Goal: Task Accomplishment & Management: Use online tool/utility

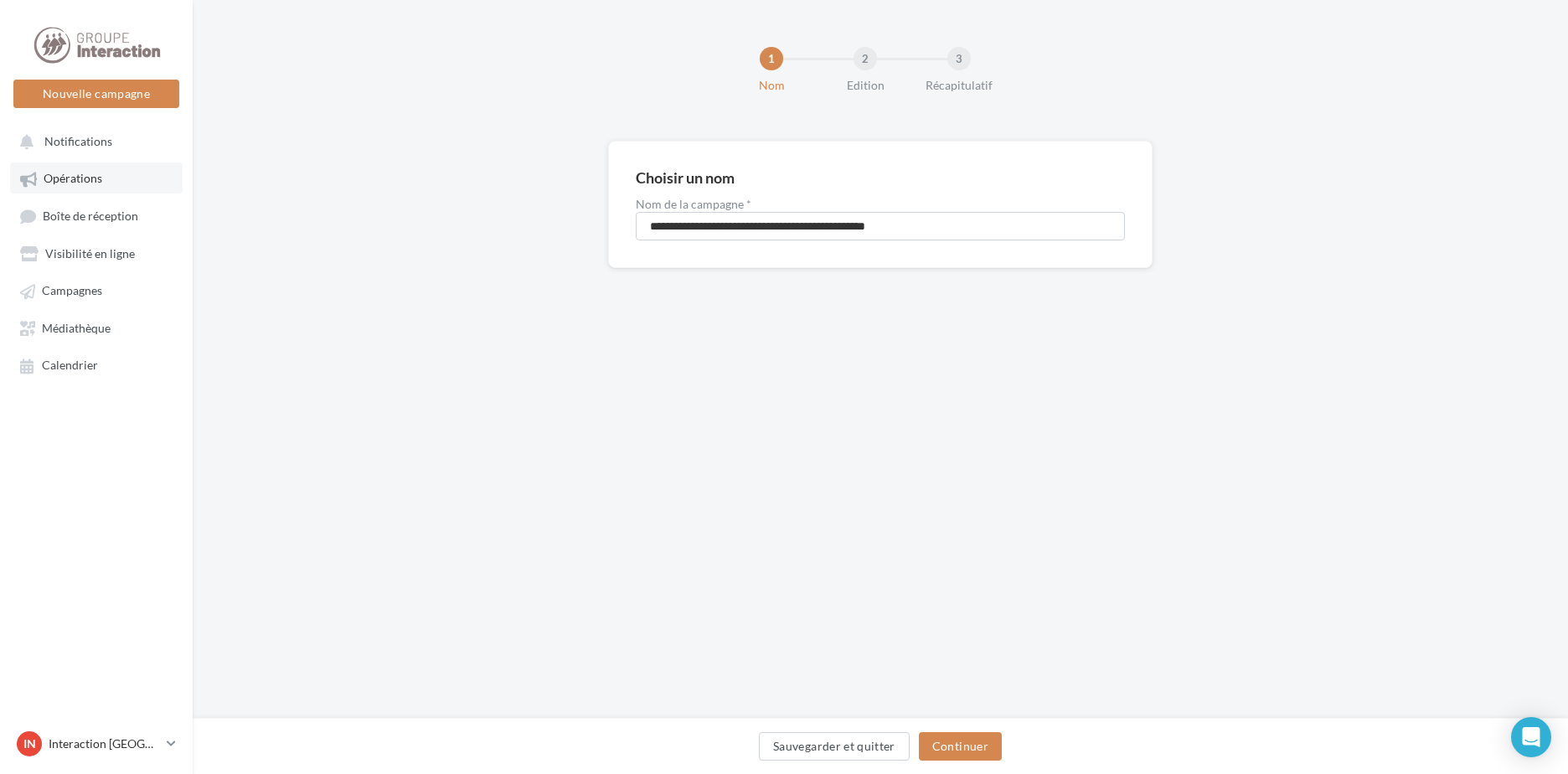
click at [70, 183] on span "Opérations" at bounding box center [72, 178] width 58 height 14
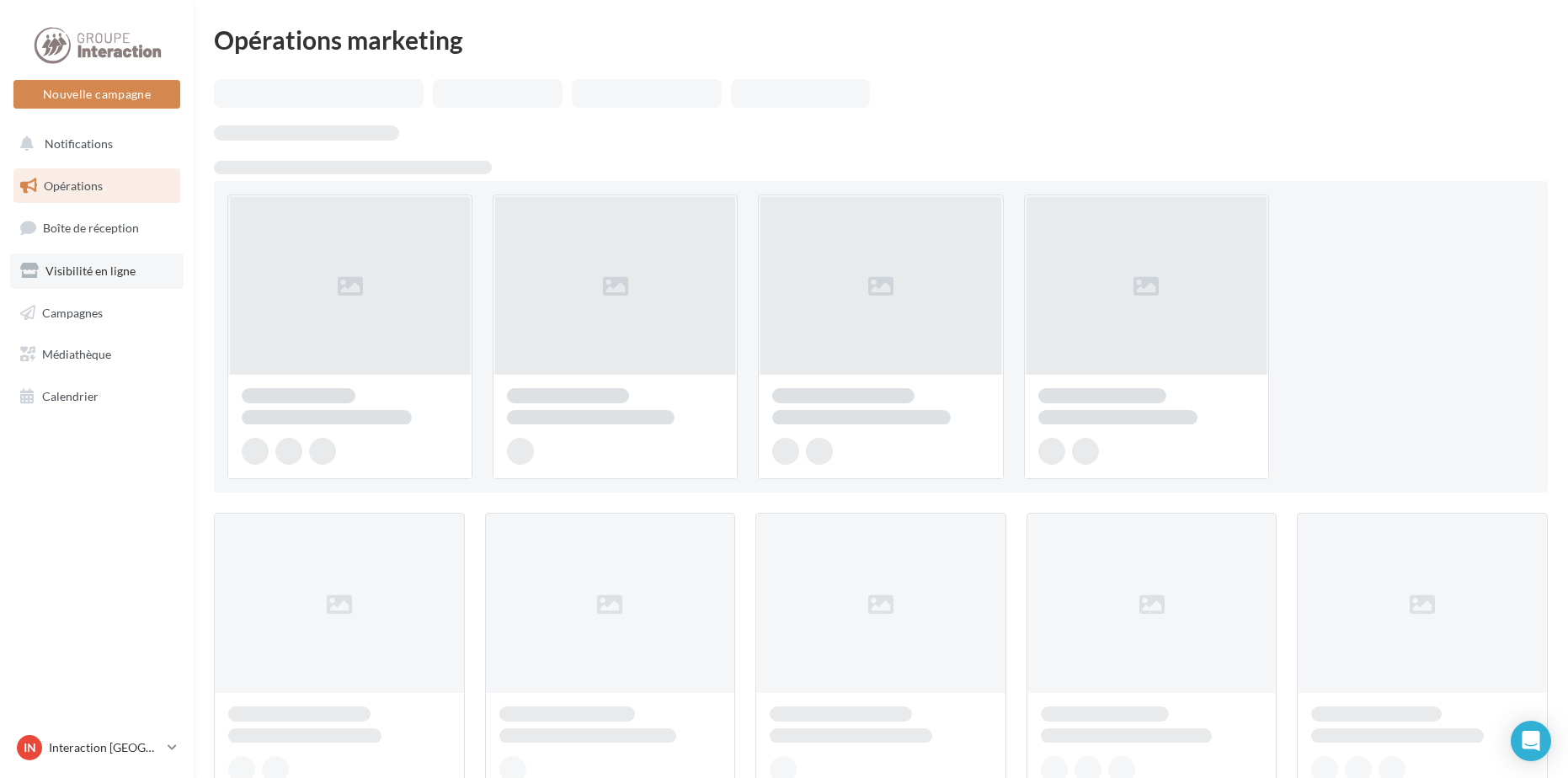
click at [75, 273] on span "Visibilité en ligne" at bounding box center [91, 270] width 91 height 14
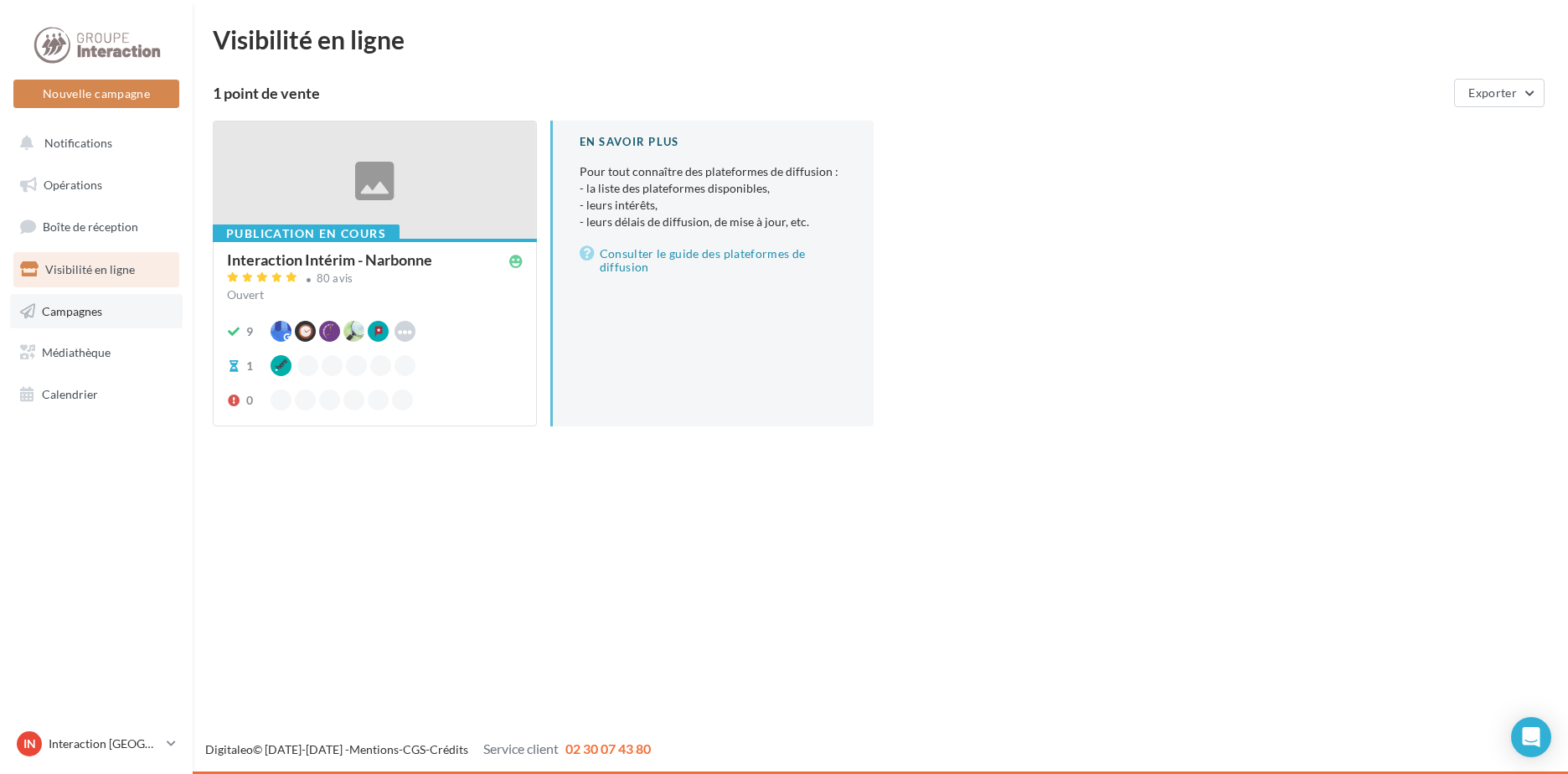
click at [74, 312] on span "Campagnes" at bounding box center [72, 310] width 60 height 14
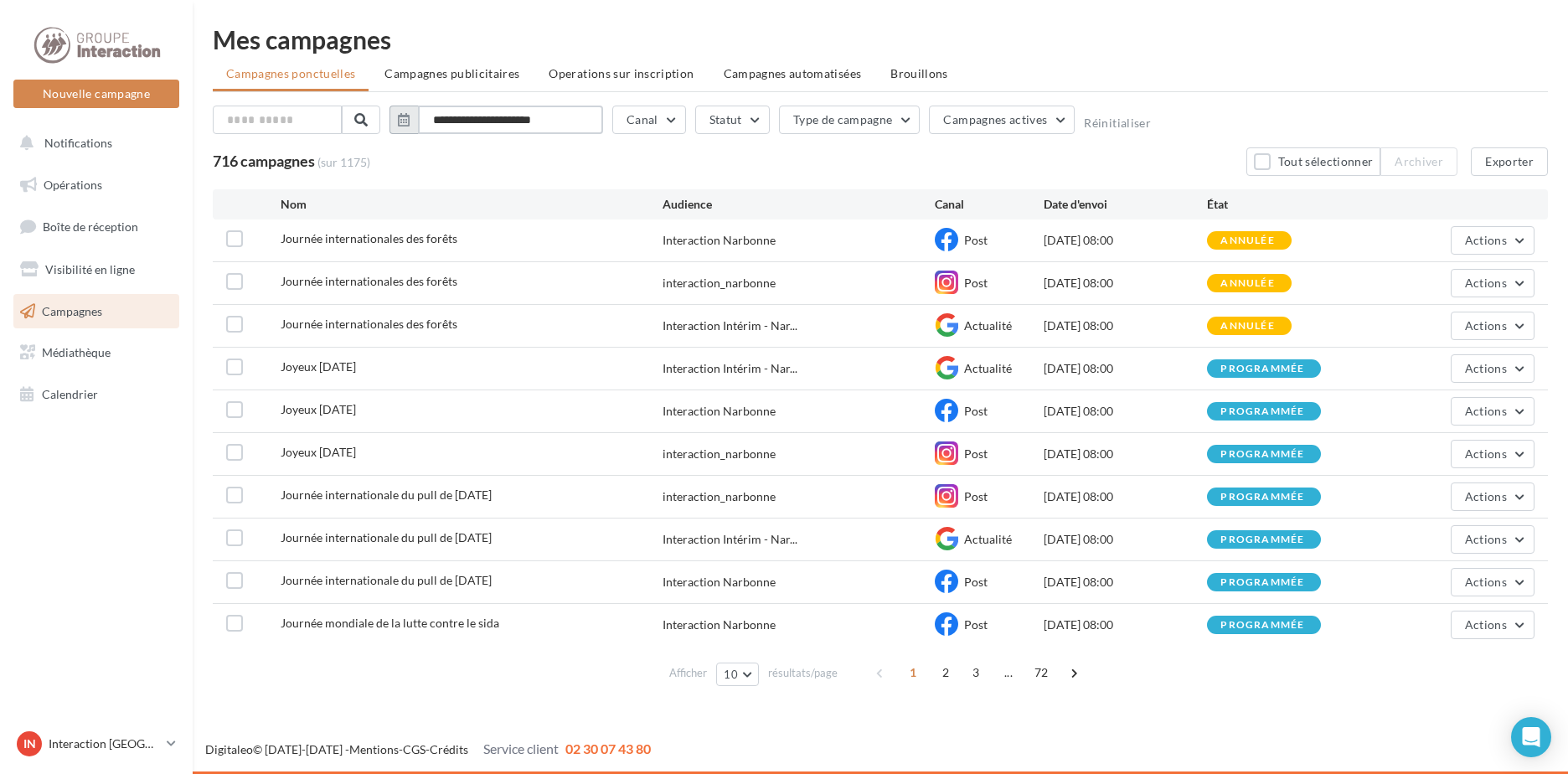
click at [480, 122] on input "**********" at bounding box center [510, 119] width 185 height 28
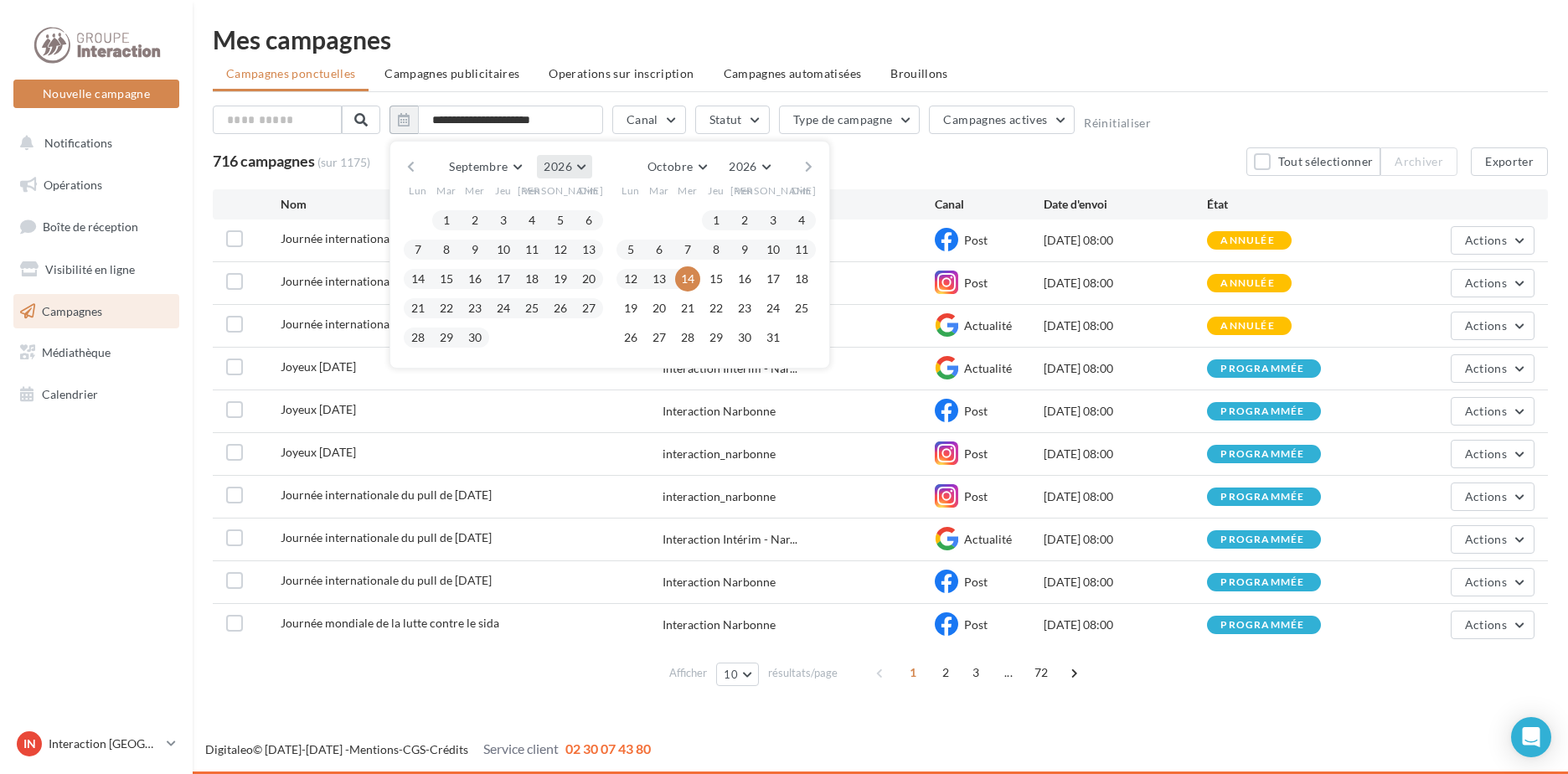
click at [586, 165] on button "2026" at bounding box center [564, 166] width 54 height 23
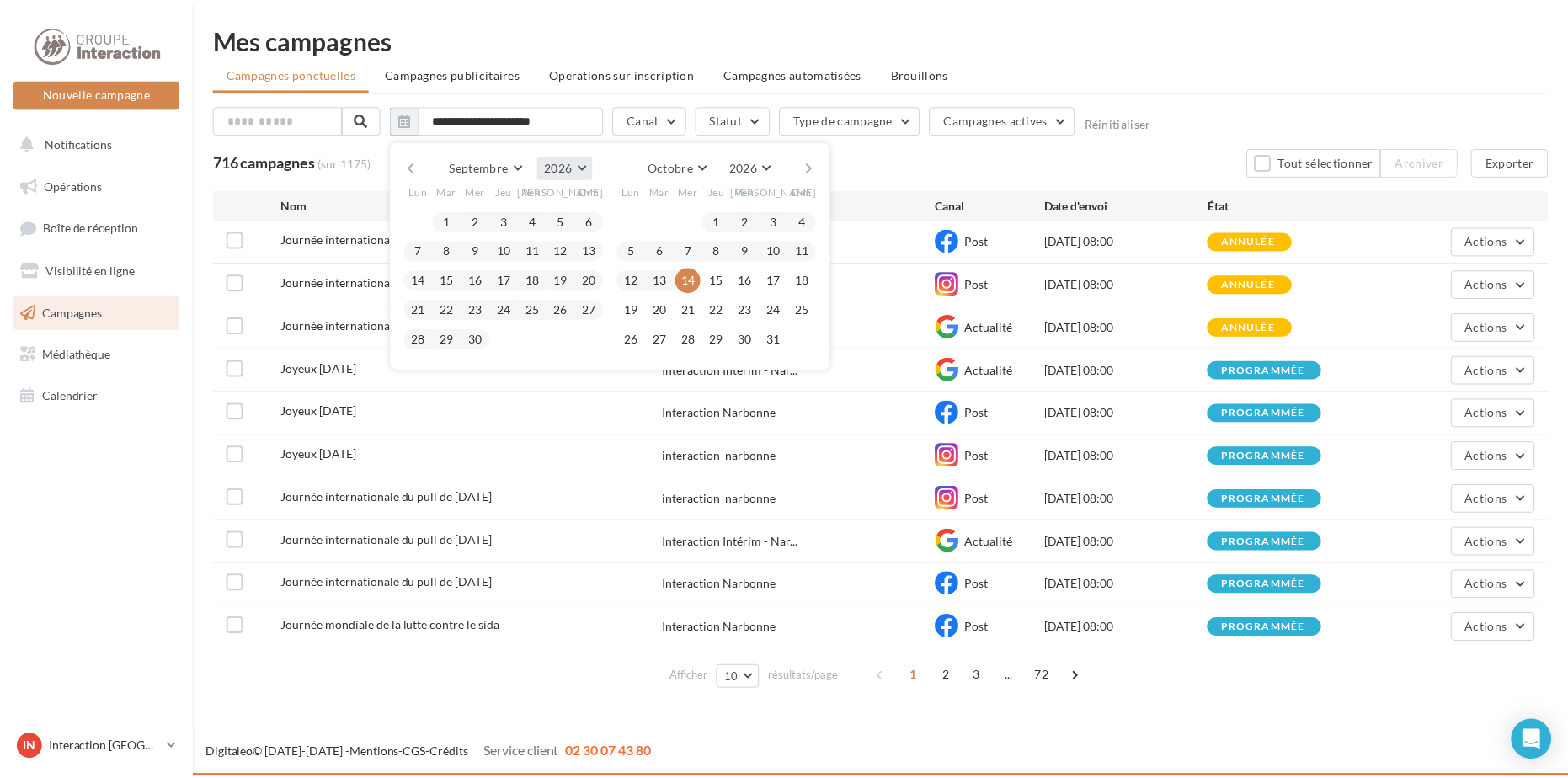
scroll to position [182, 0]
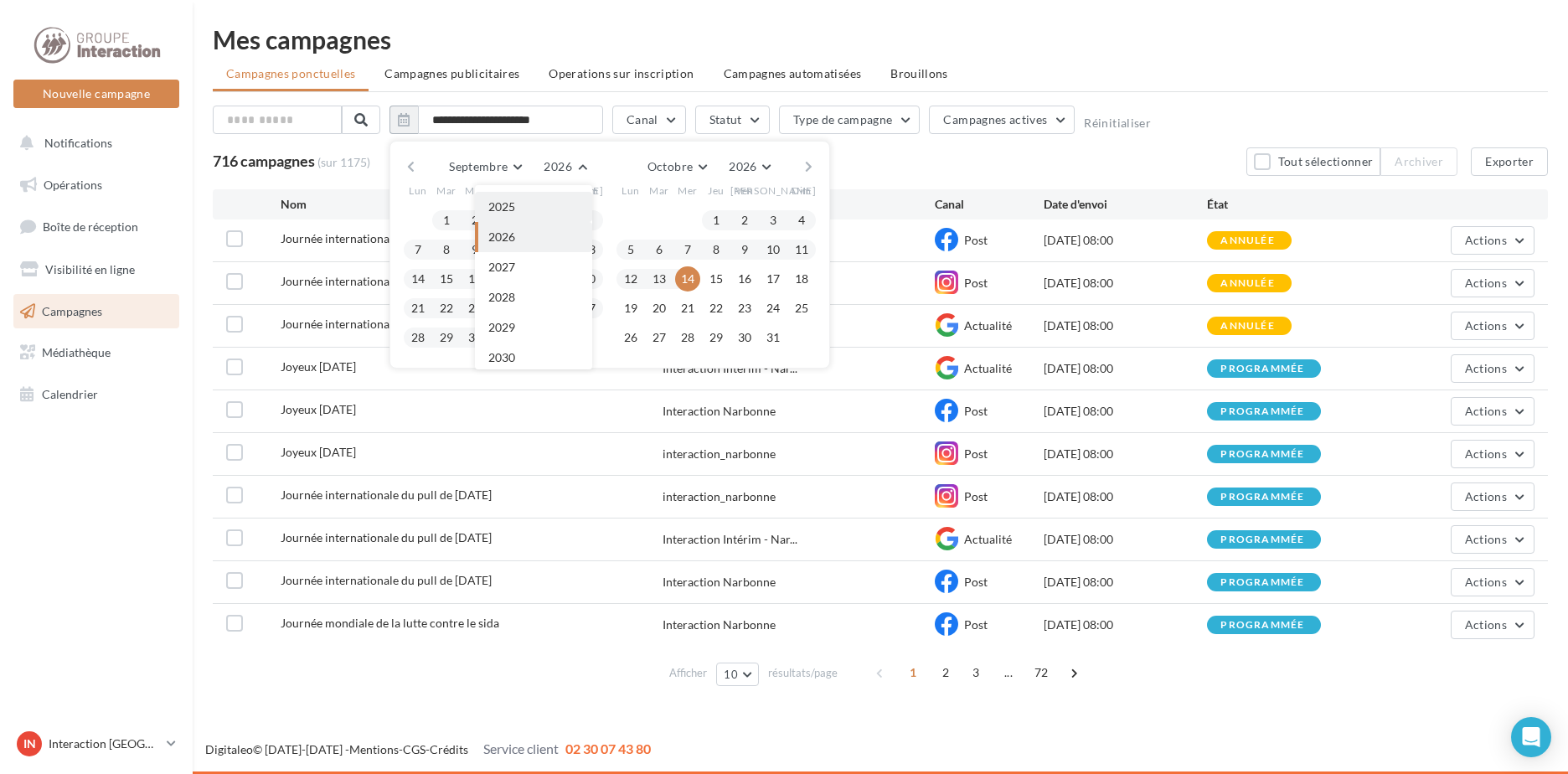
click at [523, 208] on button "2025" at bounding box center [533, 206] width 117 height 30
click at [659, 284] on button "14" at bounding box center [659, 279] width 25 height 25
type input "**********"
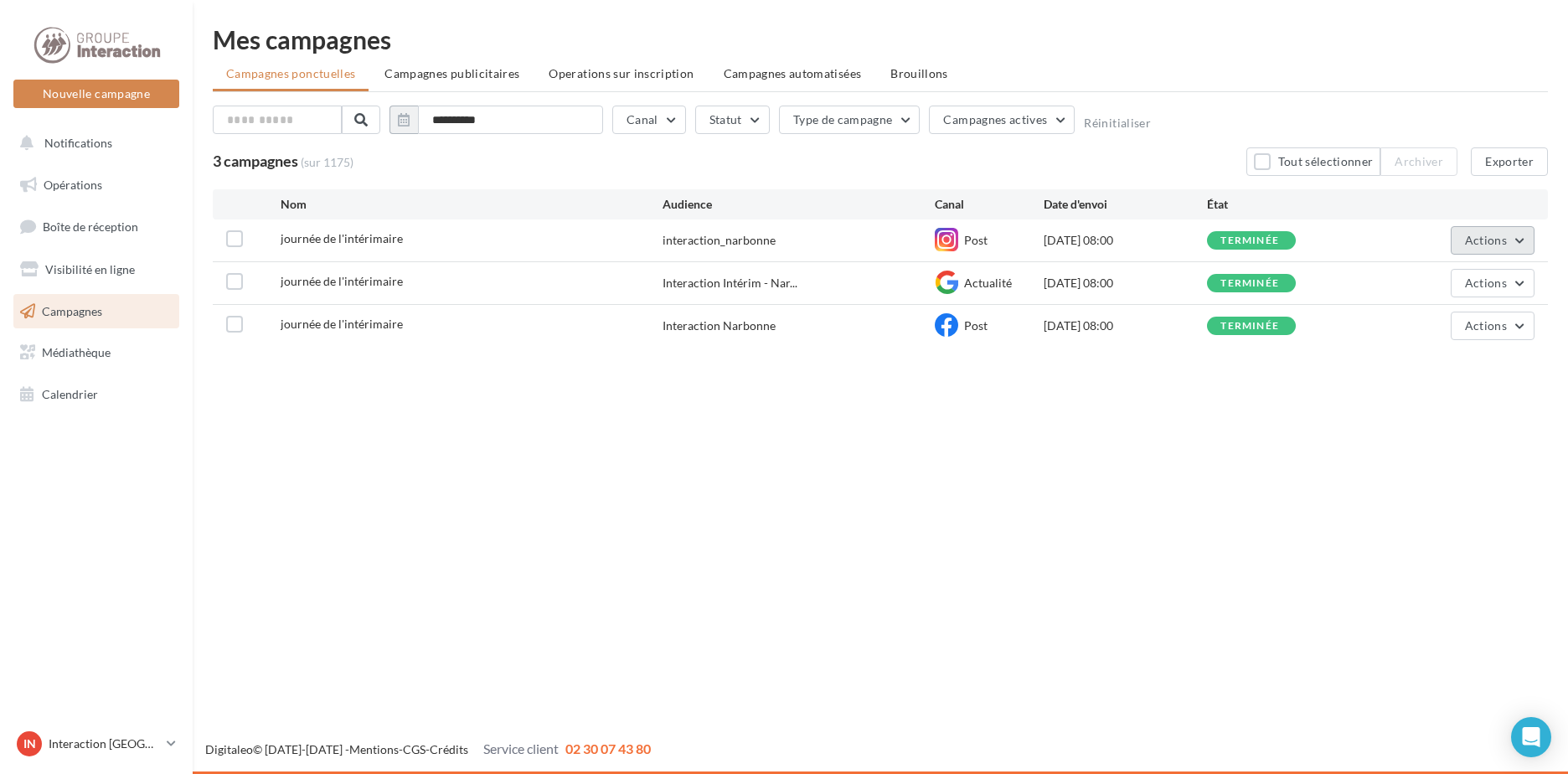
click at [1471, 247] on button "Actions" at bounding box center [1492, 240] width 84 height 28
click at [1418, 283] on button "Voir les résultats" at bounding box center [1451, 280] width 168 height 43
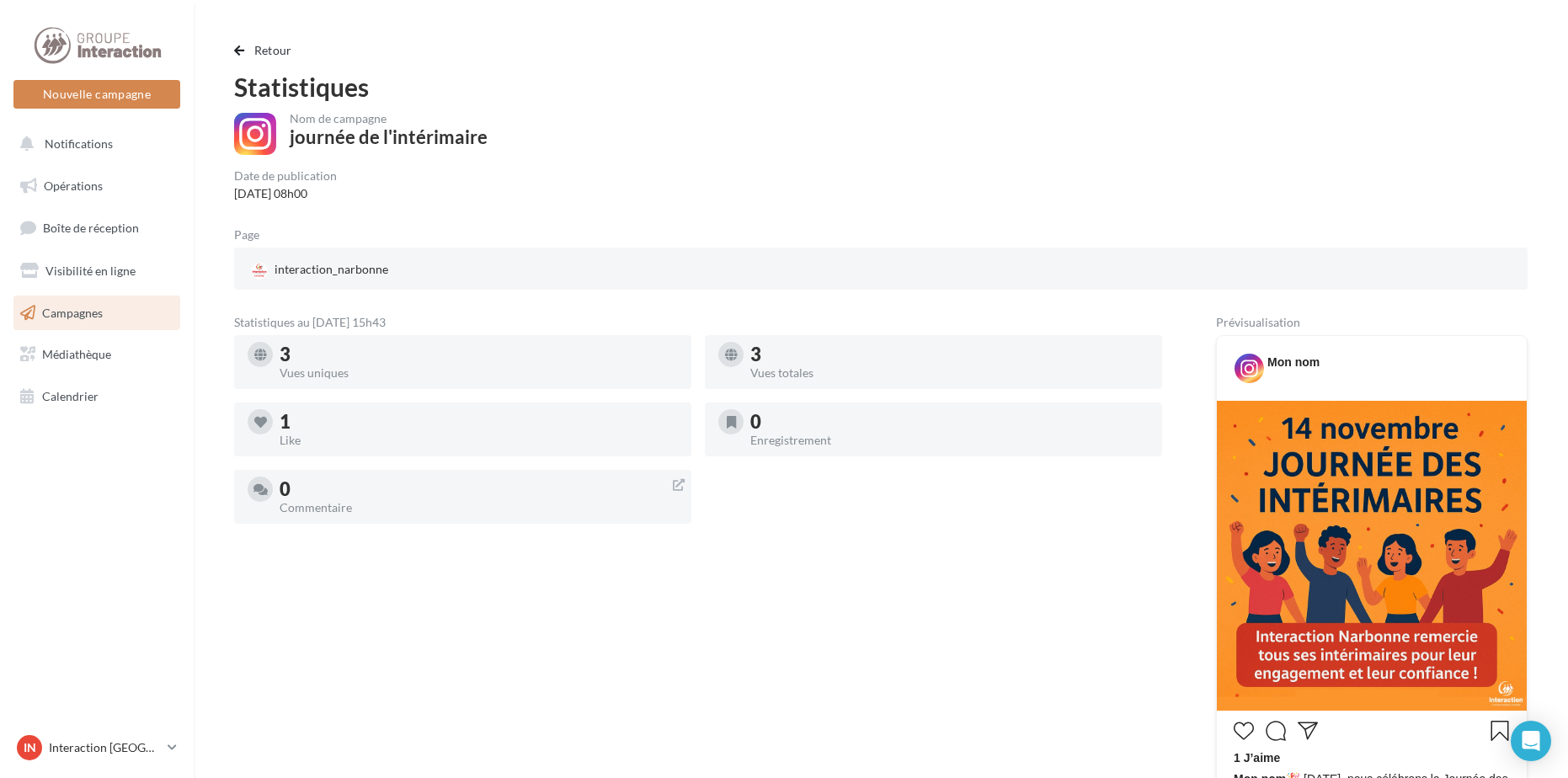
click at [1352, 511] on img at bounding box center [1372, 555] width 309 height 309
click at [260, 49] on span "Retour" at bounding box center [274, 50] width 38 height 14
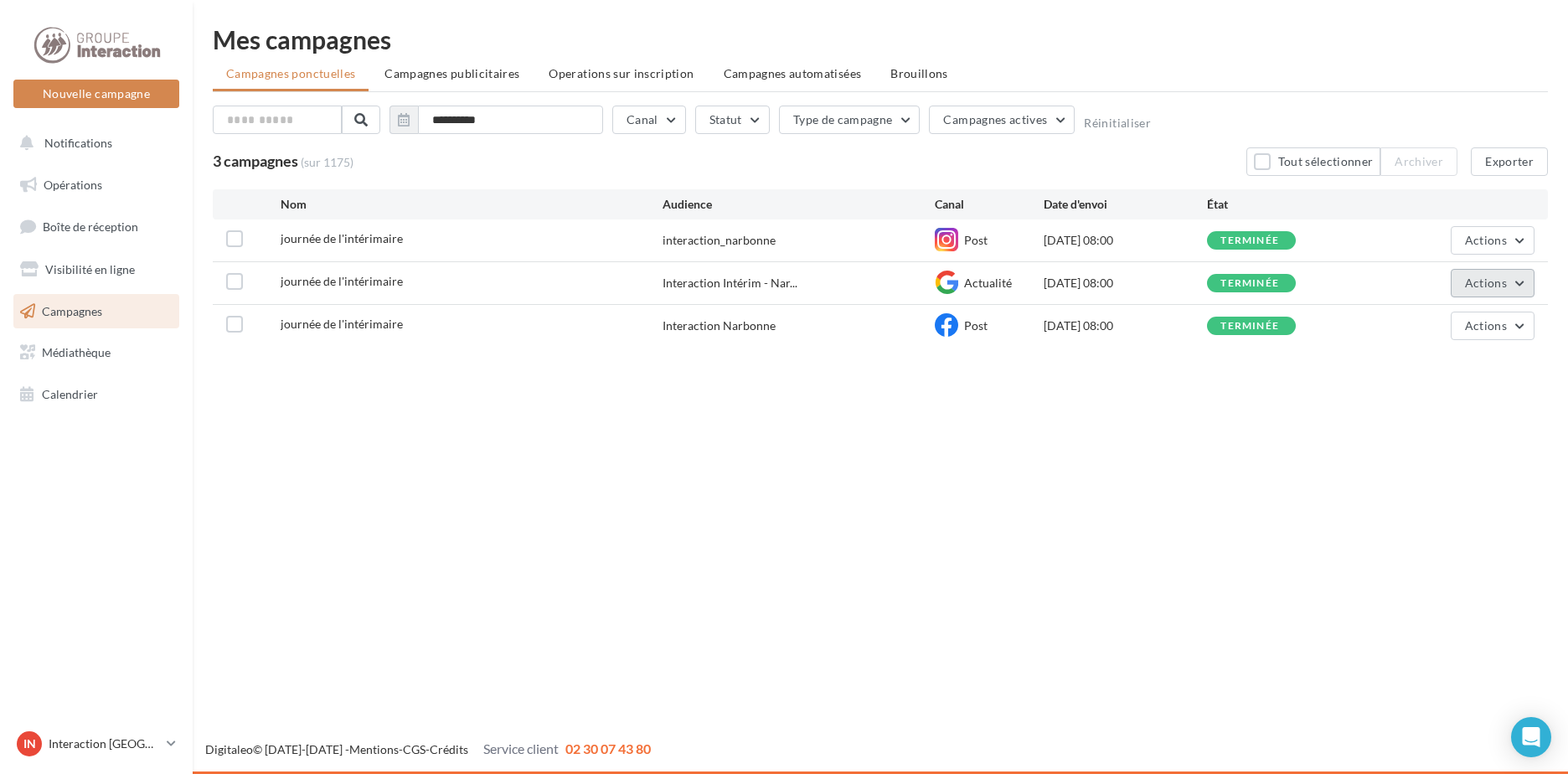
click at [1471, 287] on span "Actions" at bounding box center [1485, 282] width 42 height 14
click at [1435, 420] on button "Dupliquer" at bounding box center [1451, 409] width 168 height 43
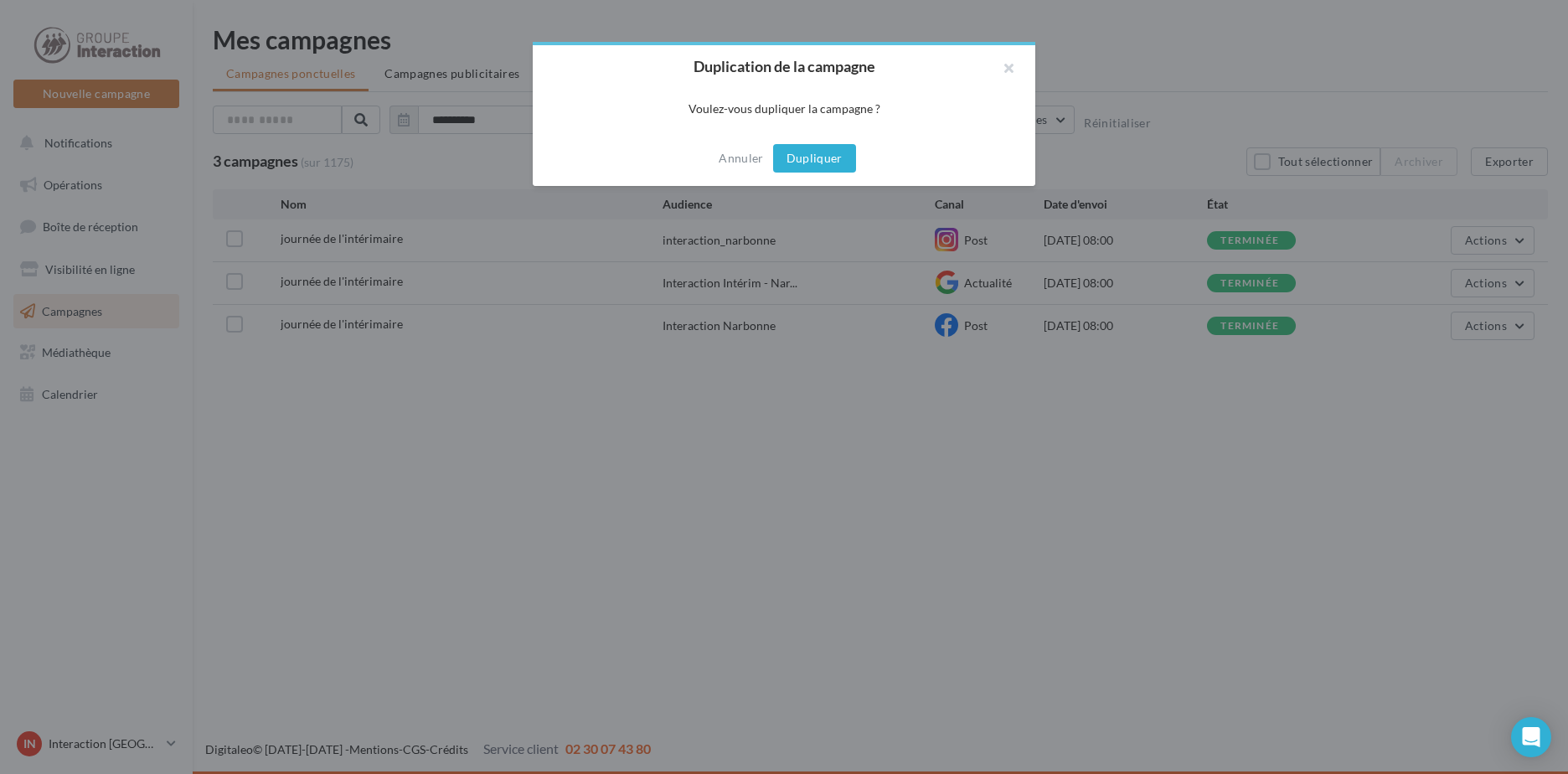
drag, startPoint x: 784, startPoint y: 132, endPoint x: 810, endPoint y: 152, distance: 32.8
click at [796, 142] on div "Annuler Dupliquer" at bounding box center [784, 158] width 503 height 55
click at [810, 152] on button "Dupliquer" at bounding box center [814, 159] width 83 height 28
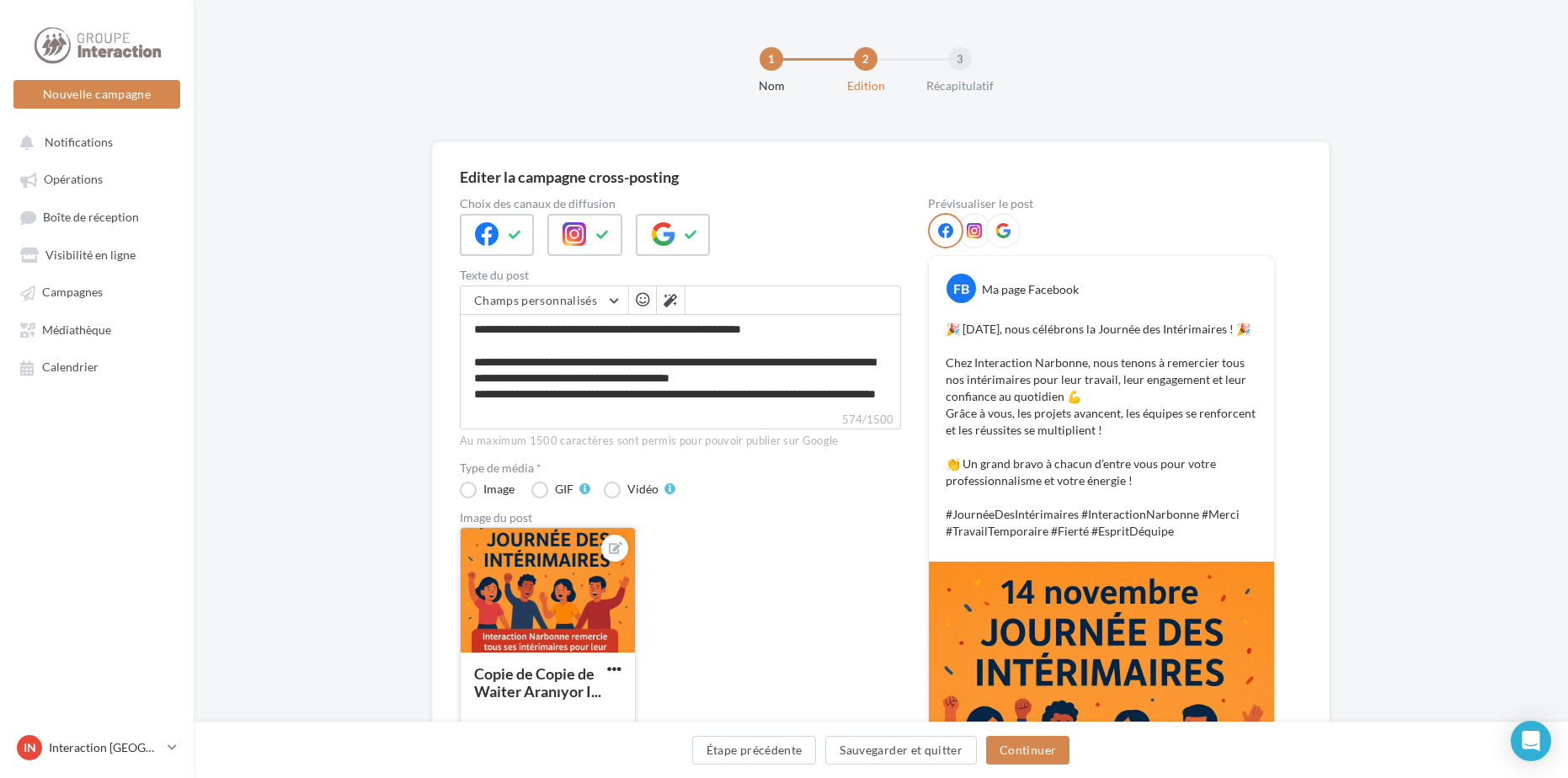
click at [568, 576] on div at bounding box center [547, 591] width 175 height 126
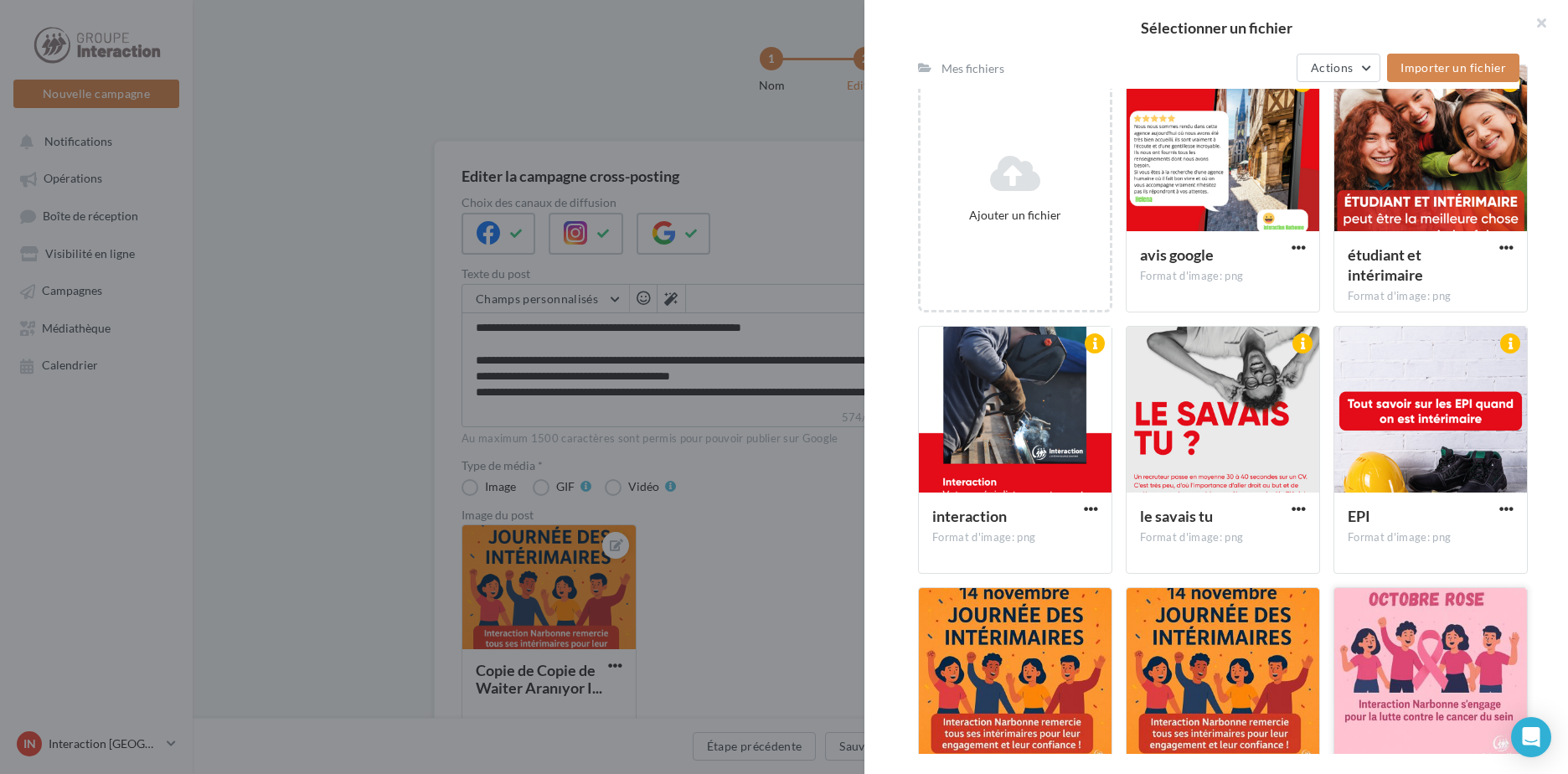
scroll to position [572, 0]
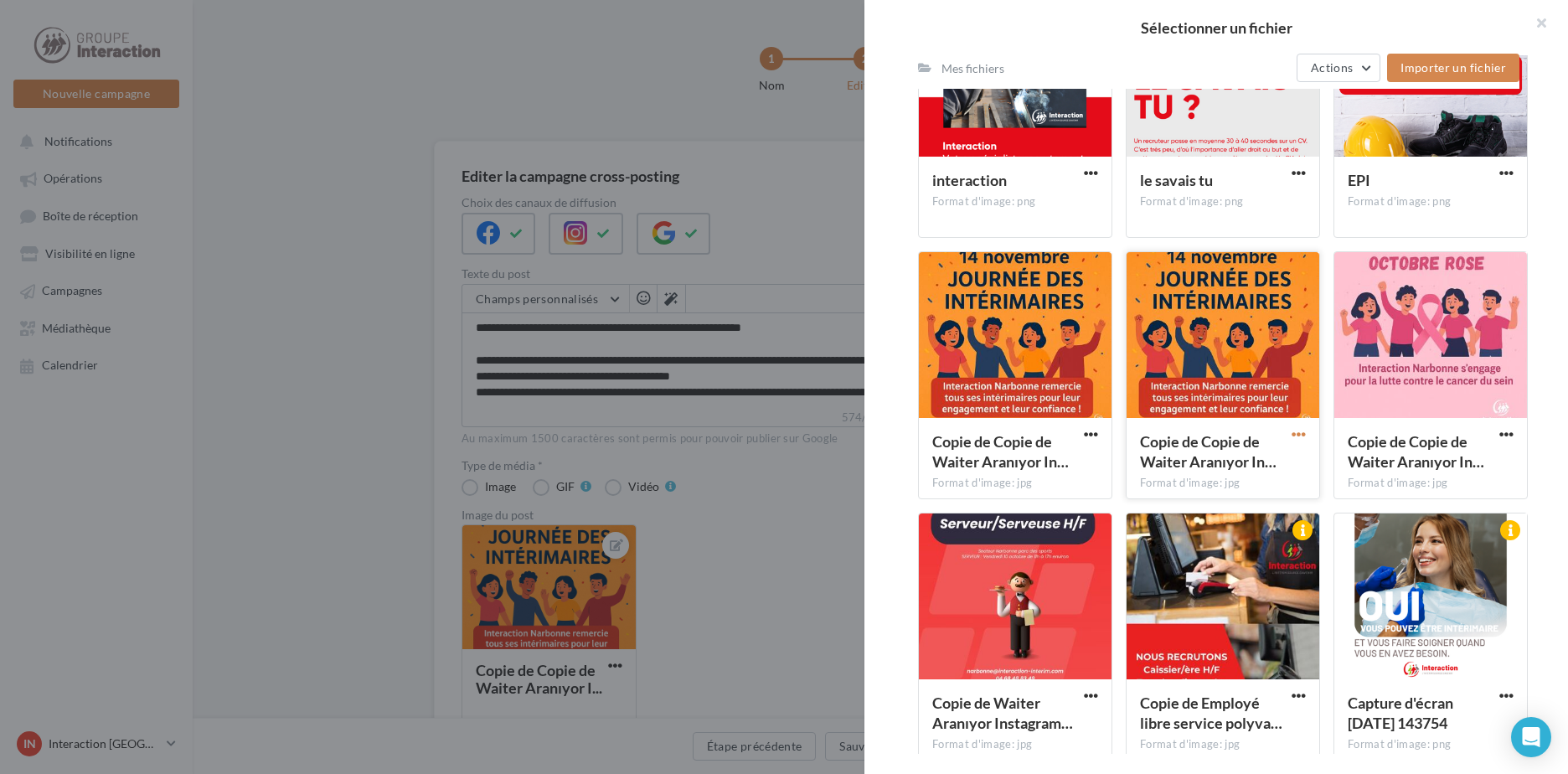
click at [1295, 436] on span "button" at bounding box center [1298, 433] width 14 height 14
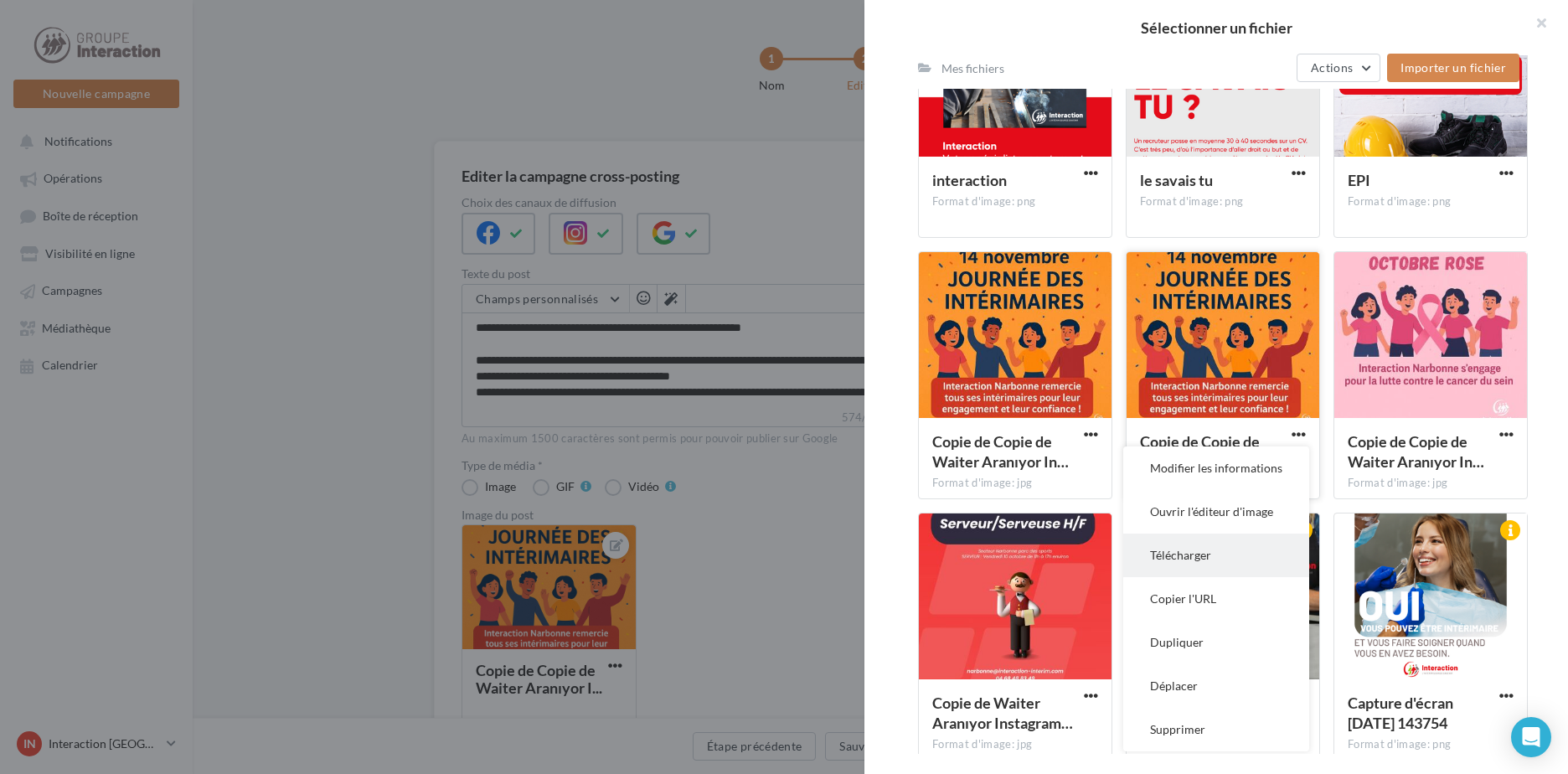
click at [1246, 550] on button "Télécharger" at bounding box center [1216, 555] width 186 height 43
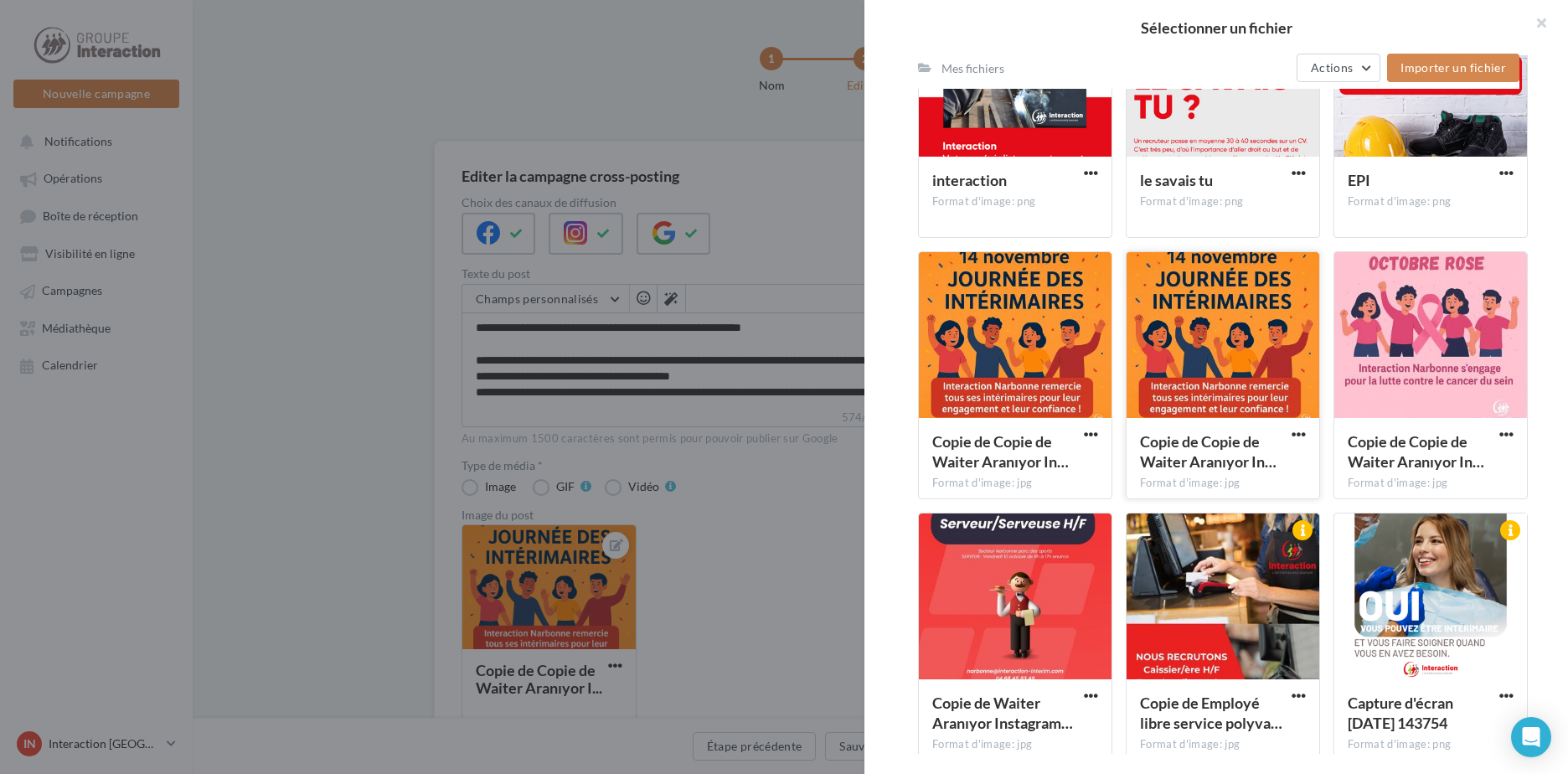
click at [744, 183] on div at bounding box center [784, 387] width 1568 height 774
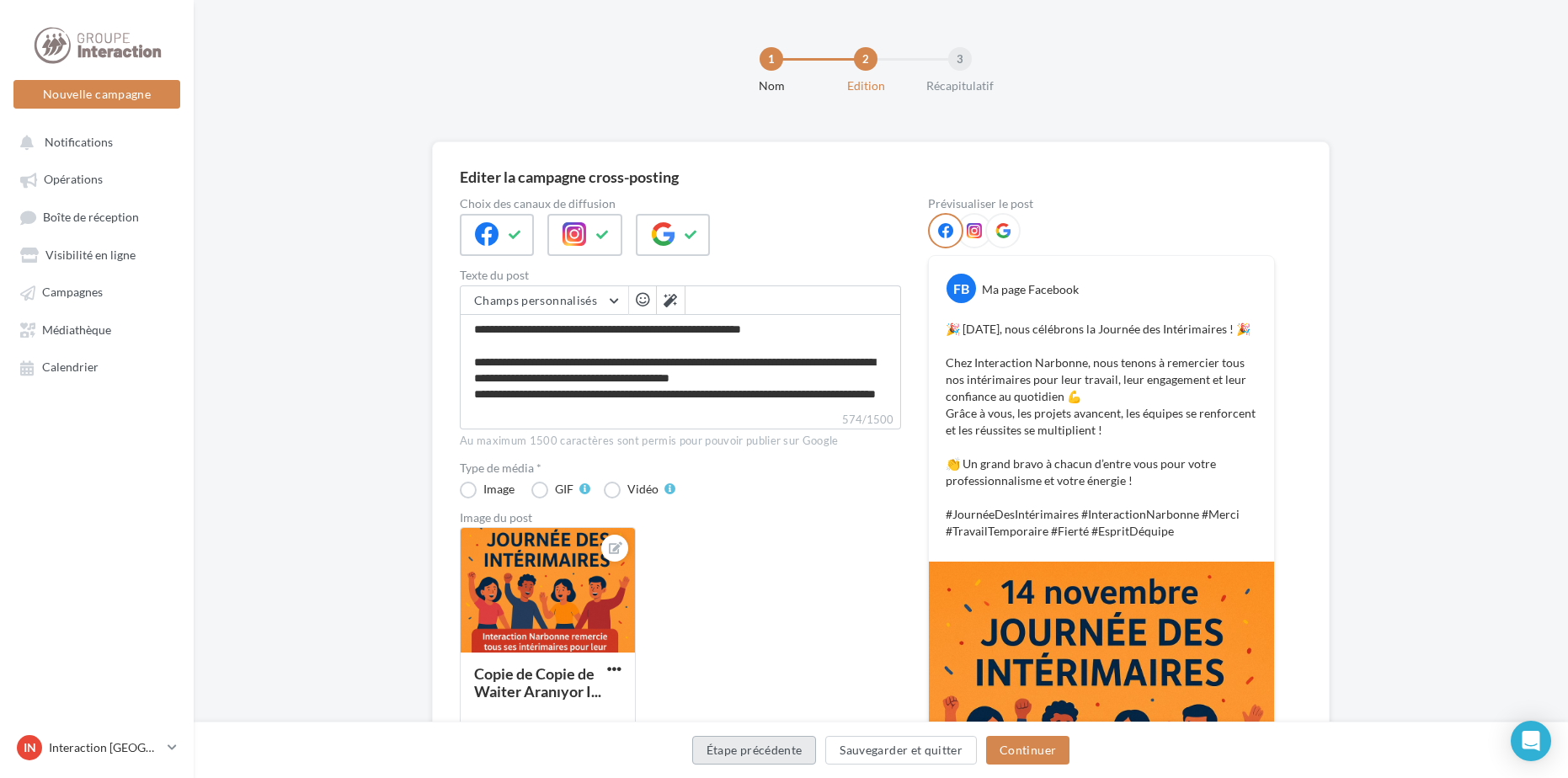
click at [771, 756] on button "Étape précédente" at bounding box center [755, 750] width 125 height 28
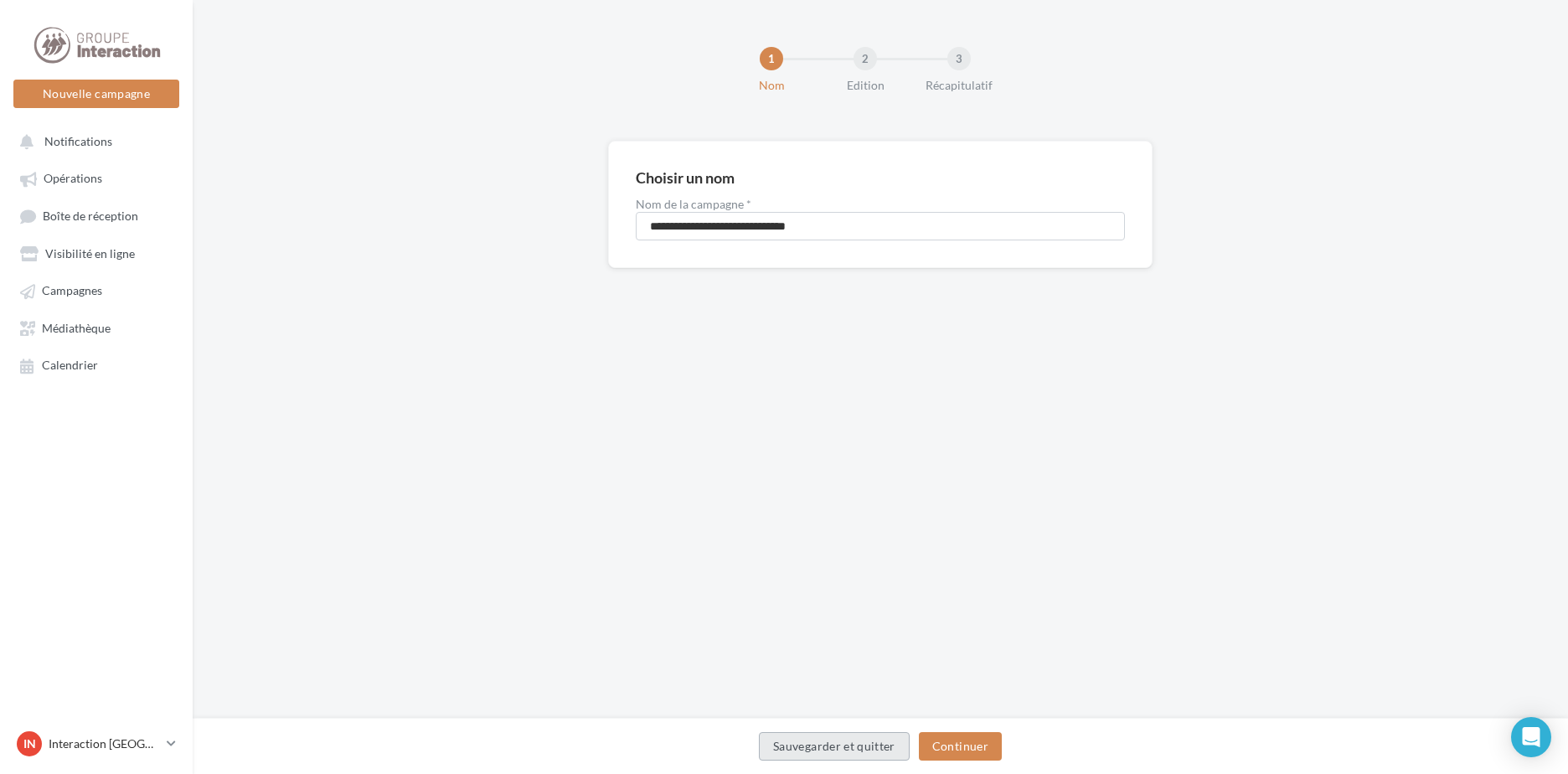
click at [866, 760] on button "Sauvegarder et quitter" at bounding box center [834, 746] width 151 height 28
